Goal: Find contact information: Find contact information

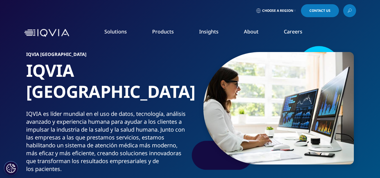
click at [272, 12] on span "Choose a Region" at bounding box center [277, 10] width 31 height 4
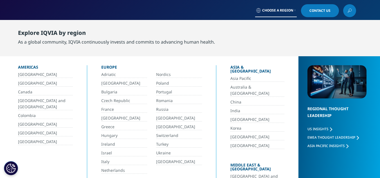
click at [31, 73] on link "[GEOGRAPHIC_DATA]" at bounding box center [45, 74] width 55 height 6
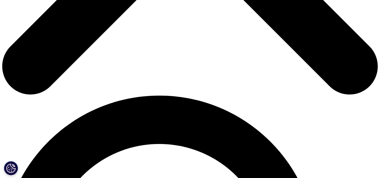
scroll to position [2099, 0]
